Goal: Task Accomplishment & Management: Use online tool/utility

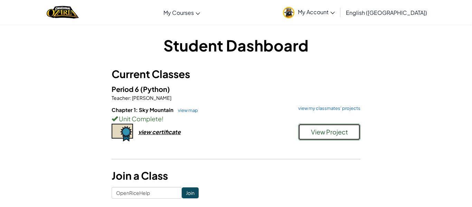
click at [342, 134] on span "View Project" at bounding box center [329, 132] width 37 height 8
click at [346, 135] on span "View Project" at bounding box center [329, 132] width 37 height 8
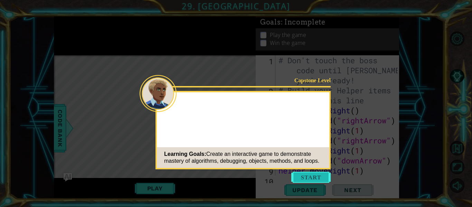
click at [309, 174] on button "Start" at bounding box center [311, 177] width 39 height 11
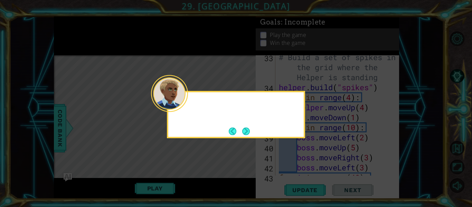
click at [186, 108] on div at bounding box center [169, 93] width 37 height 37
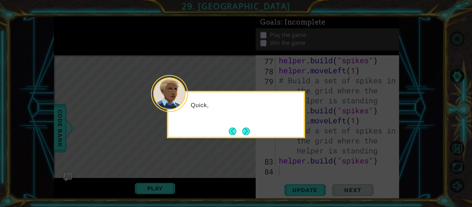
scroll to position [1023, 0]
click at [247, 131] on button "Next" at bounding box center [246, 132] width 8 height 8
click at [244, 134] on button "Next" at bounding box center [246, 132] width 8 height 8
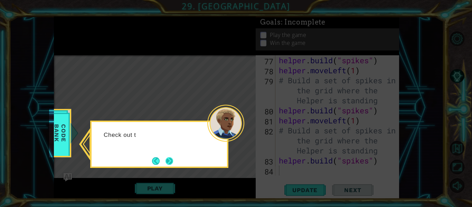
click at [170, 163] on button "Next" at bounding box center [170, 161] width 8 height 8
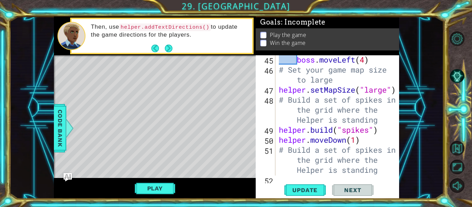
scroll to position [493, 0]
click at [385, 127] on div "boss . moveLeft ( 4 ) # Set your game map size to large helper . setMapSize ( "…" at bounding box center [340, 124] width 124 height 140
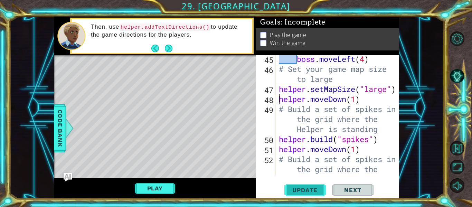
click at [308, 197] on button "Update" at bounding box center [305, 190] width 41 height 14
click at [313, 194] on button "Update" at bounding box center [305, 190] width 41 height 14
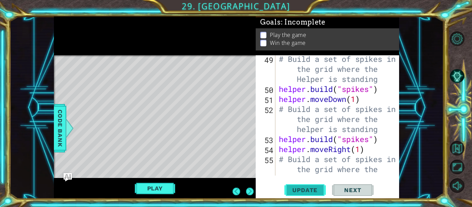
scroll to position [543, 0]
click at [372, 144] on div "# Build a set of spikes in the grid where the Helper is standing helper . build…" at bounding box center [340, 144] width 124 height 181
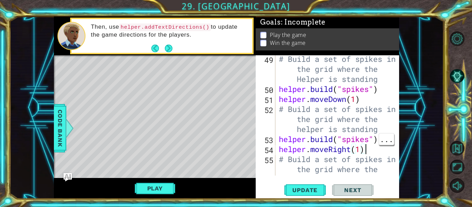
click at [374, 149] on div "# Build a set of spikes in the grid where the Helper is standing helper . build…" at bounding box center [340, 144] width 124 height 181
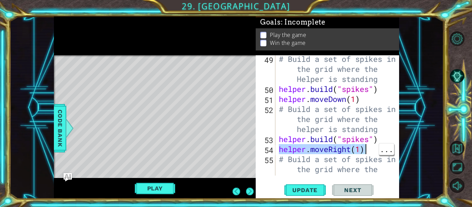
type textarea "helper.build("spikes") helper.moveRight(1)"
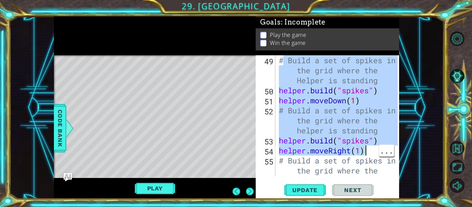
scroll to position [511, 0]
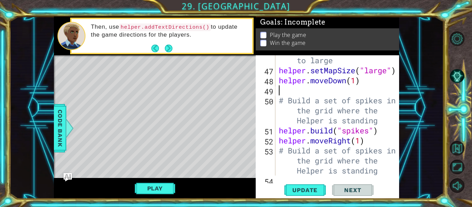
type textarea "helper.moveDown(1)"
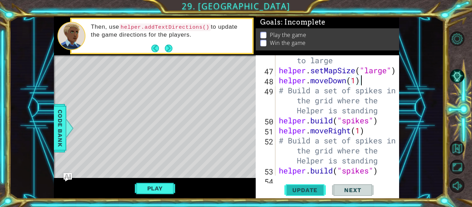
click at [317, 197] on button "Update" at bounding box center [305, 190] width 41 height 14
